Goal: Book appointment/travel/reservation

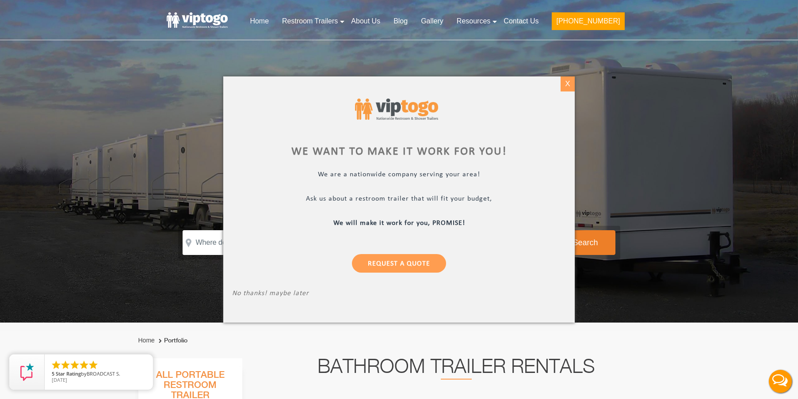
click at [568, 81] on div "X" at bounding box center [567, 83] width 14 height 15
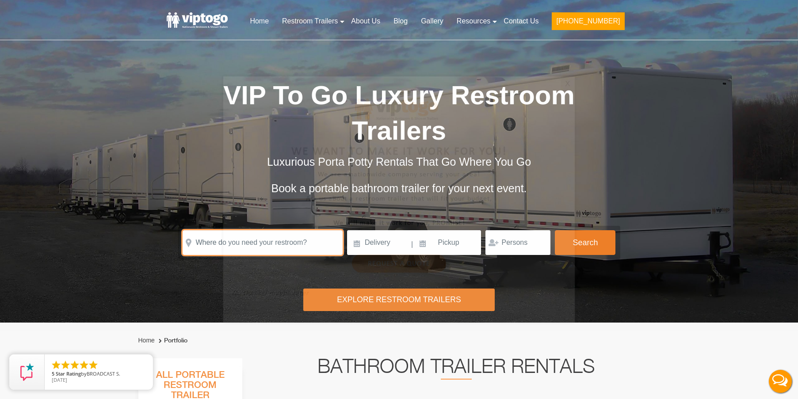
click at [243, 244] on input "text" at bounding box center [263, 242] width 160 height 25
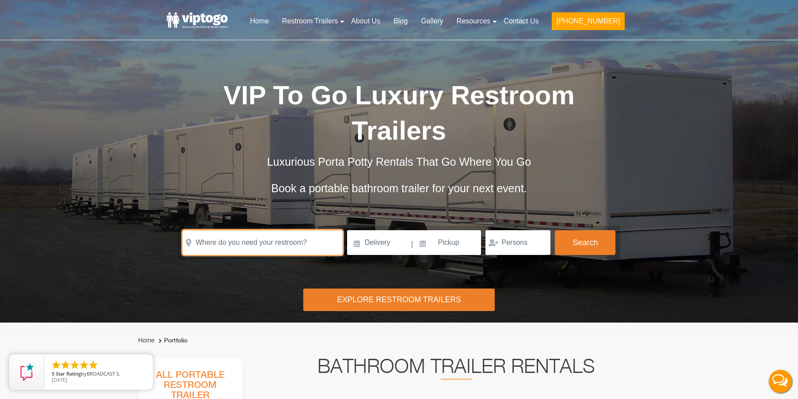
click at [241, 239] on input "text" at bounding box center [263, 242] width 160 height 25
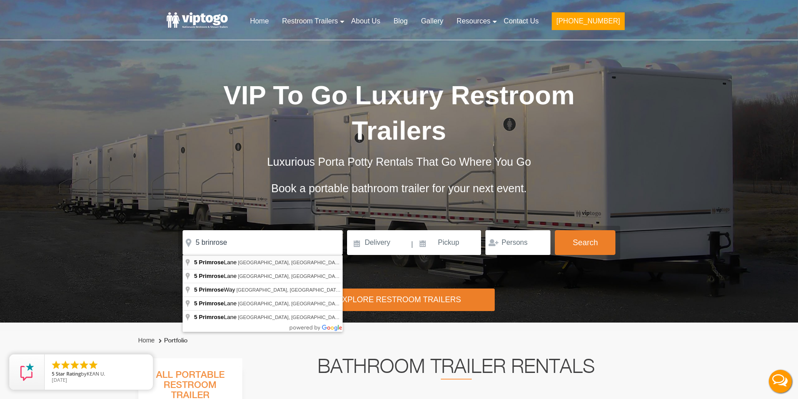
type input "[STREET_ADDRESS][PERSON_NAME]"
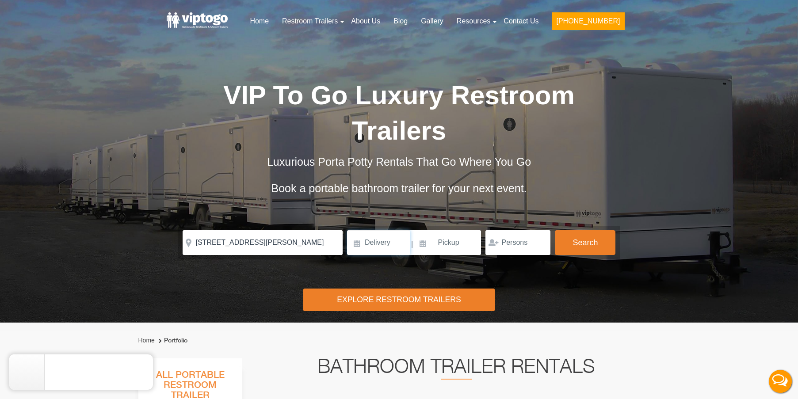
click at [390, 245] on input at bounding box center [378, 242] width 63 height 25
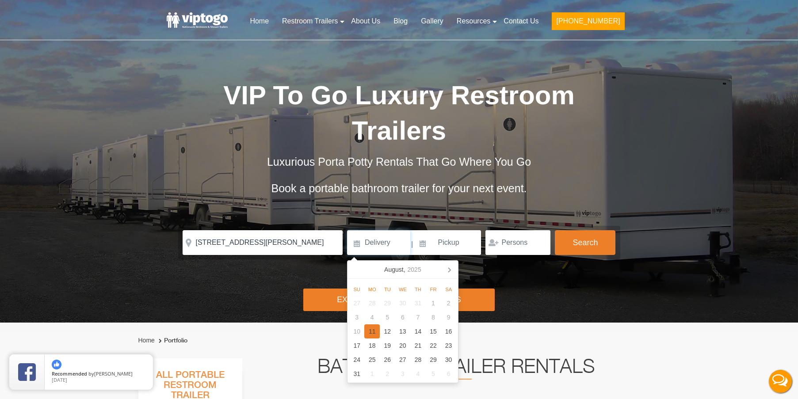
click at [375, 332] on div "11" at bounding box center [371, 331] width 15 height 14
type input "[DATE]"
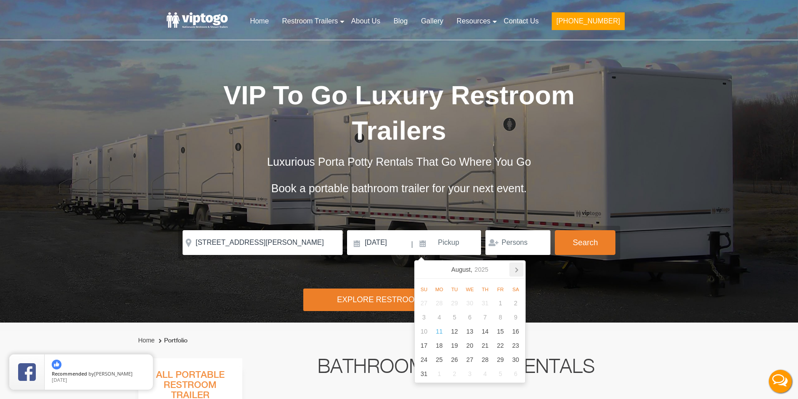
click at [514, 273] on icon at bounding box center [516, 270] width 14 height 14
click at [440, 332] on div "15" at bounding box center [438, 331] width 15 height 14
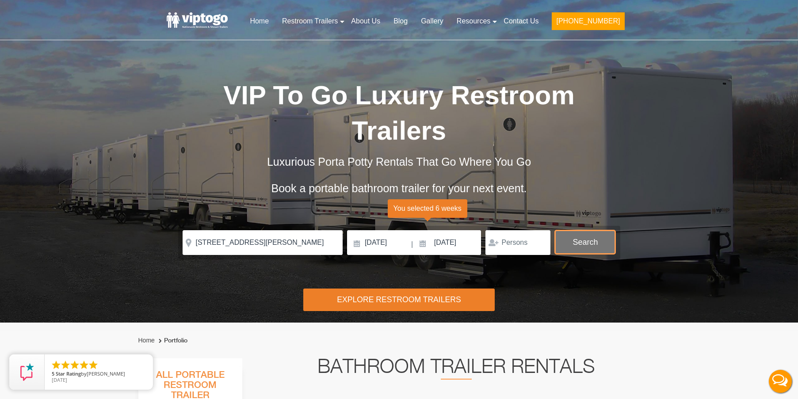
click at [599, 236] on button "Search" at bounding box center [585, 242] width 61 height 24
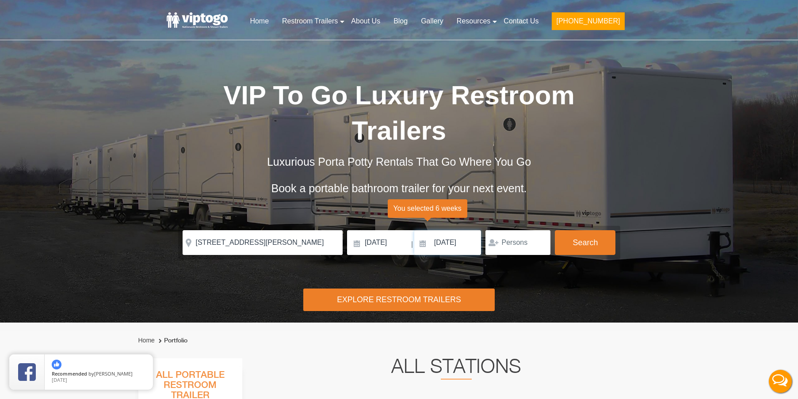
click at [457, 243] on input "[DATE]" at bounding box center [447, 242] width 67 height 25
drag, startPoint x: 281, startPoint y: 245, endPoint x: 161, endPoint y: 245, distance: 120.2
click at [161, 245] on div "Risk-Free Reservation! Free cancellation up to 48 hours before delivery. Book n…" at bounding box center [399, 161] width 798 height 323
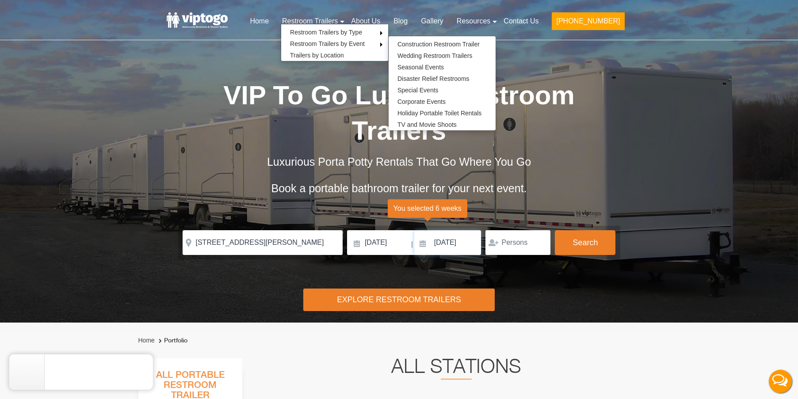
click at [457, 236] on input "[DATE]" at bounding box center [447, 242] width 67 height 25
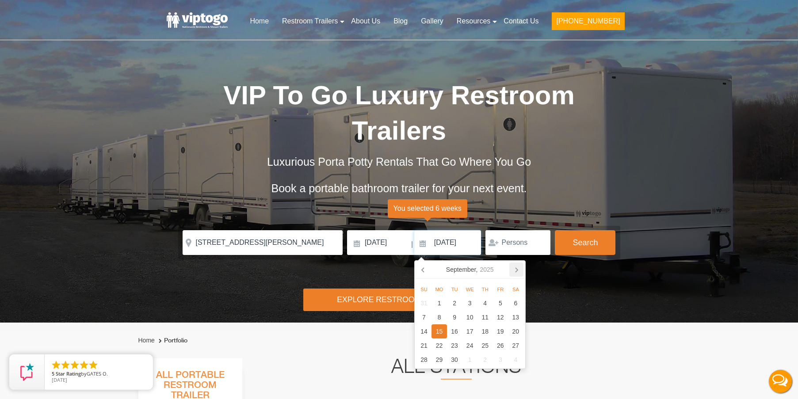
click at [519, 270] on icon at bounding box center [516, 270] width 14 height 14
click at [422, 267] on icon at bounding box center [423, 270] width 14 height 14
click at [470, 344] on div "24" at bounding box center [469, 346] width 15 height 14
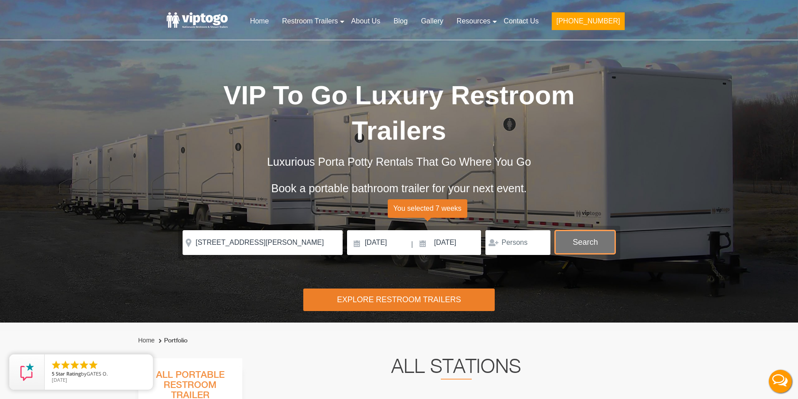
click at [584, 247] on button "Search" at bounding box center [585, 242] width 61 height 24
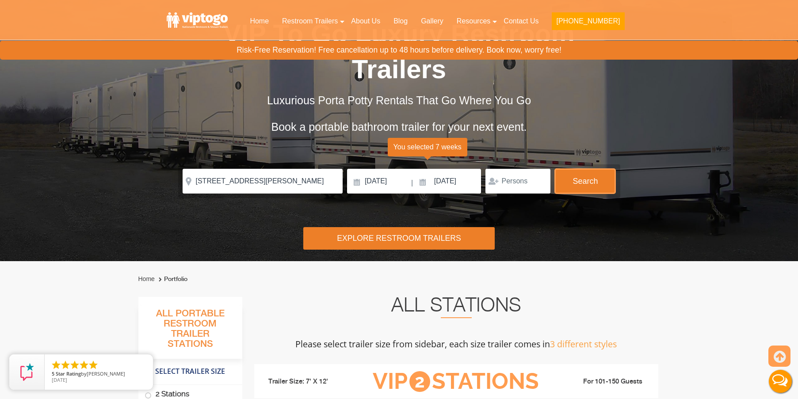
scroll to position [49, 0]
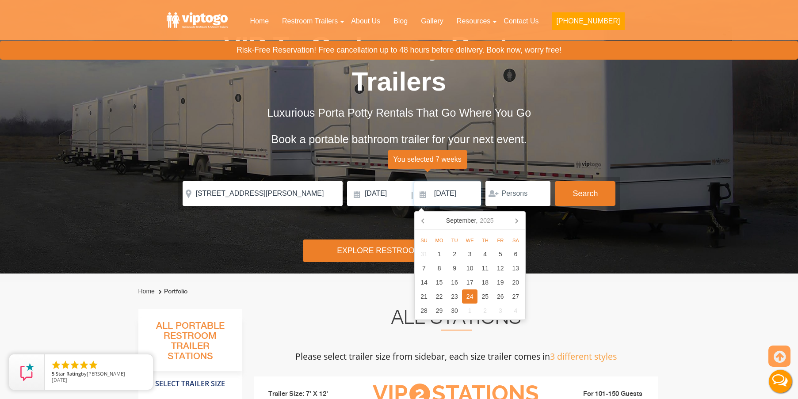
click at [448, 188] on input "[DATE]" at bounding box center [447, 193] width 67 height 25
click at [424, 221] on icon at bounding box center [423, 220] width 14 height 14
click at [519, 221] on icon at bounding box center [516, 220] width 14 height 14
drag, startPoint x: 443, startPoint y: 266, endPoint x: 537, endPoint y: 217, distance: 106.2
click at [442, 266] on div "8" at bounding box center [438, 268] width 15 height 14
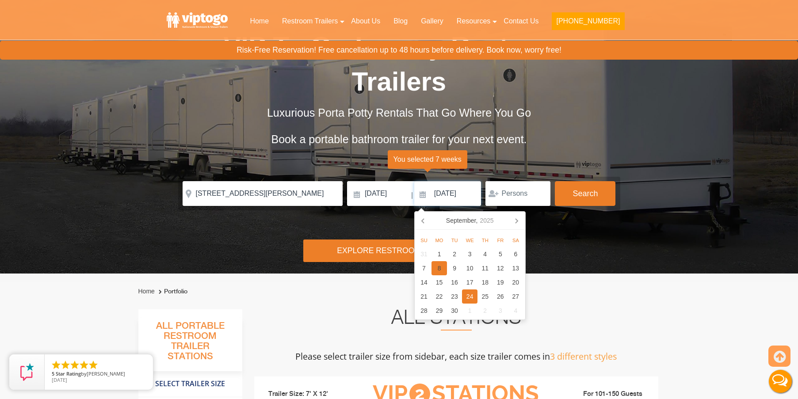
type input "[DATE]"
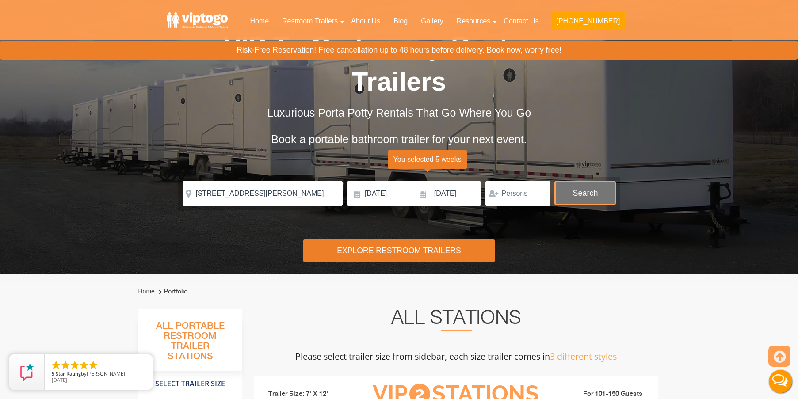
click at [591, 197] on button "Search" at bounding box center [585, 193] width 61 height 24
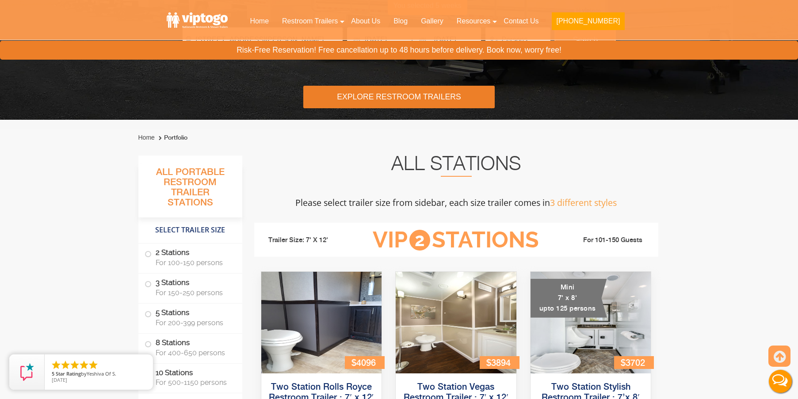
scroll to position [265, 0]
